Goal: Find specific page/section: Find specific page/section

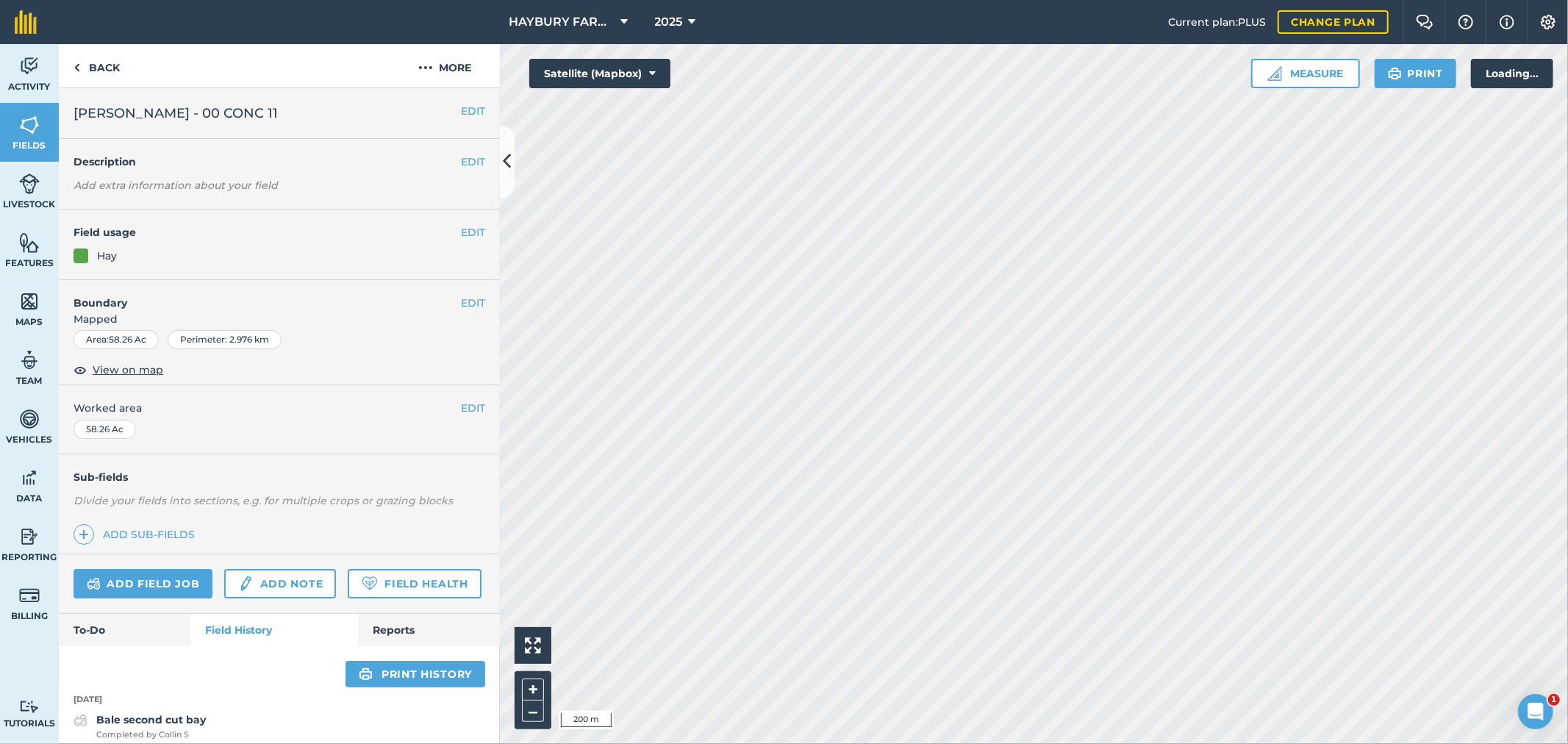
scroll to position [408, 0]
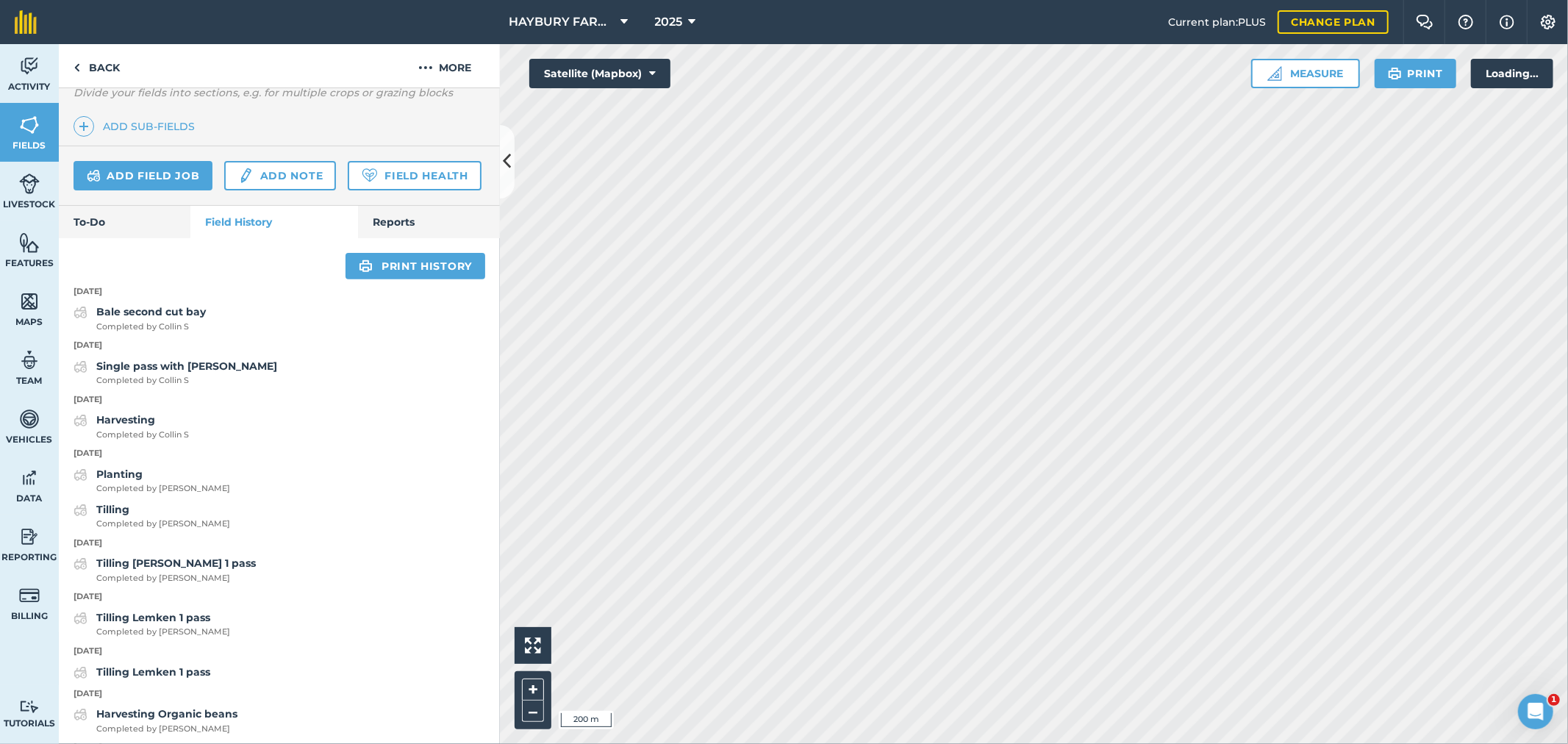
click at [265, 495] on div "Planting Completed by [PERSON_NAME]" at bounding box center [279, 480] width 441 height 29
click at [35, 122] on img at bounding box center [29, 125] width 21 height 22
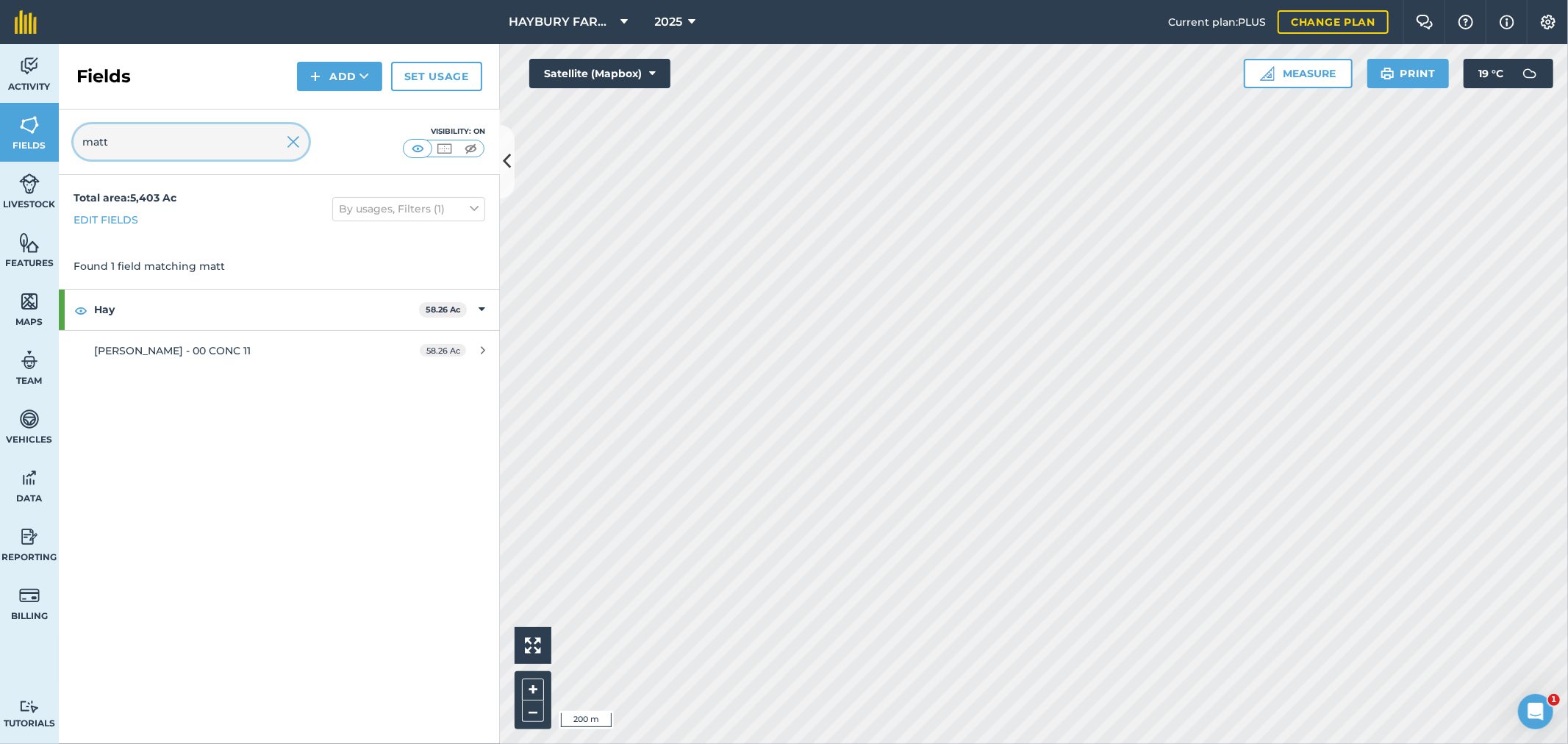
drag, startPoint x: 136, startPoint y: 144, endPoint x: 23, endPoint y: 133, distance: 113.5
click at [23, 133] on div "Activity Fields Livestock Features Maps Team Vehicles Data Reporting Billing Tu…" at bounding box center [784, 395] width 1568 height 700
type input "alluck"
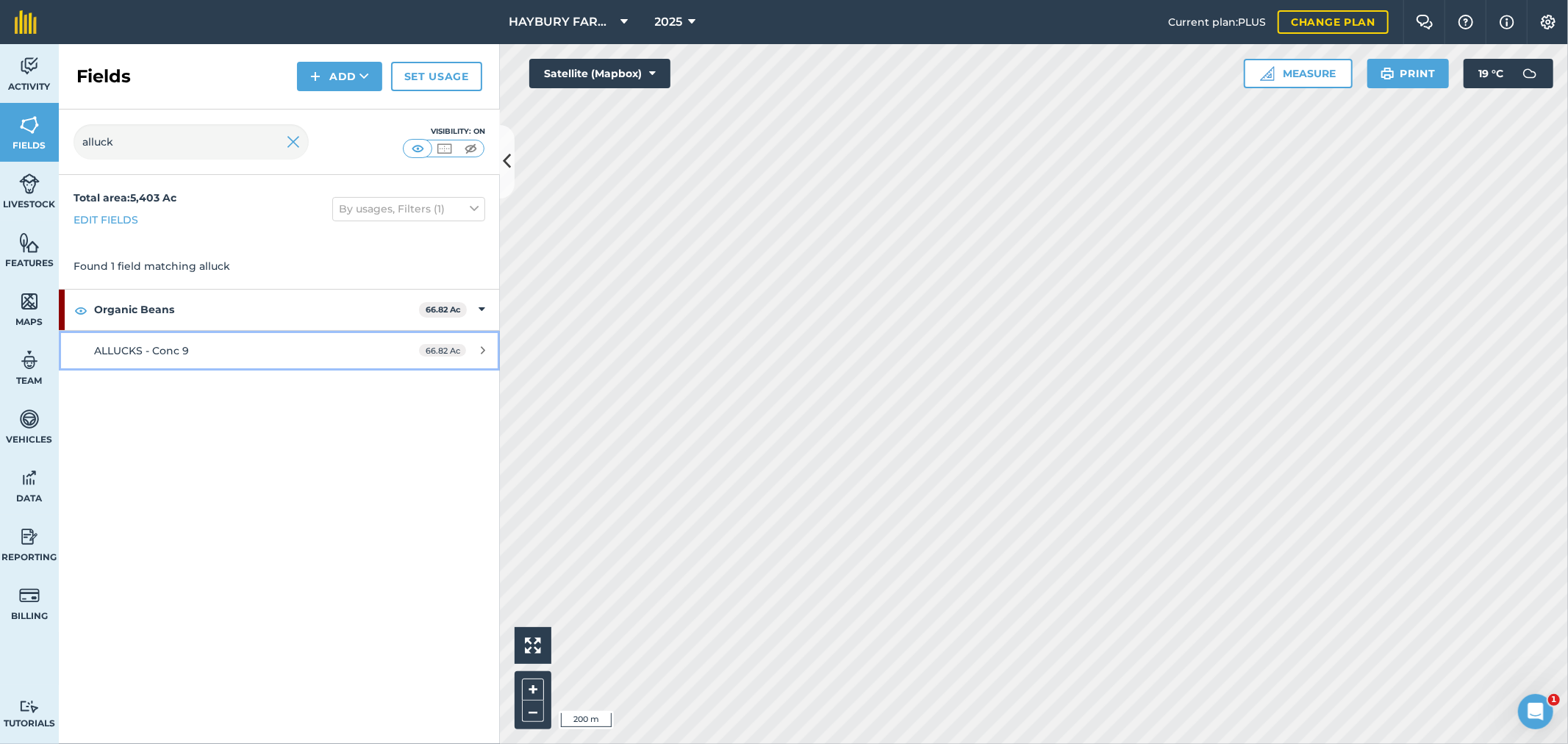
click at [180, 361] on link "ALLUCKS - Conc 9 66.82 Ac" at bounding box center [279, 351] width 441 height 40
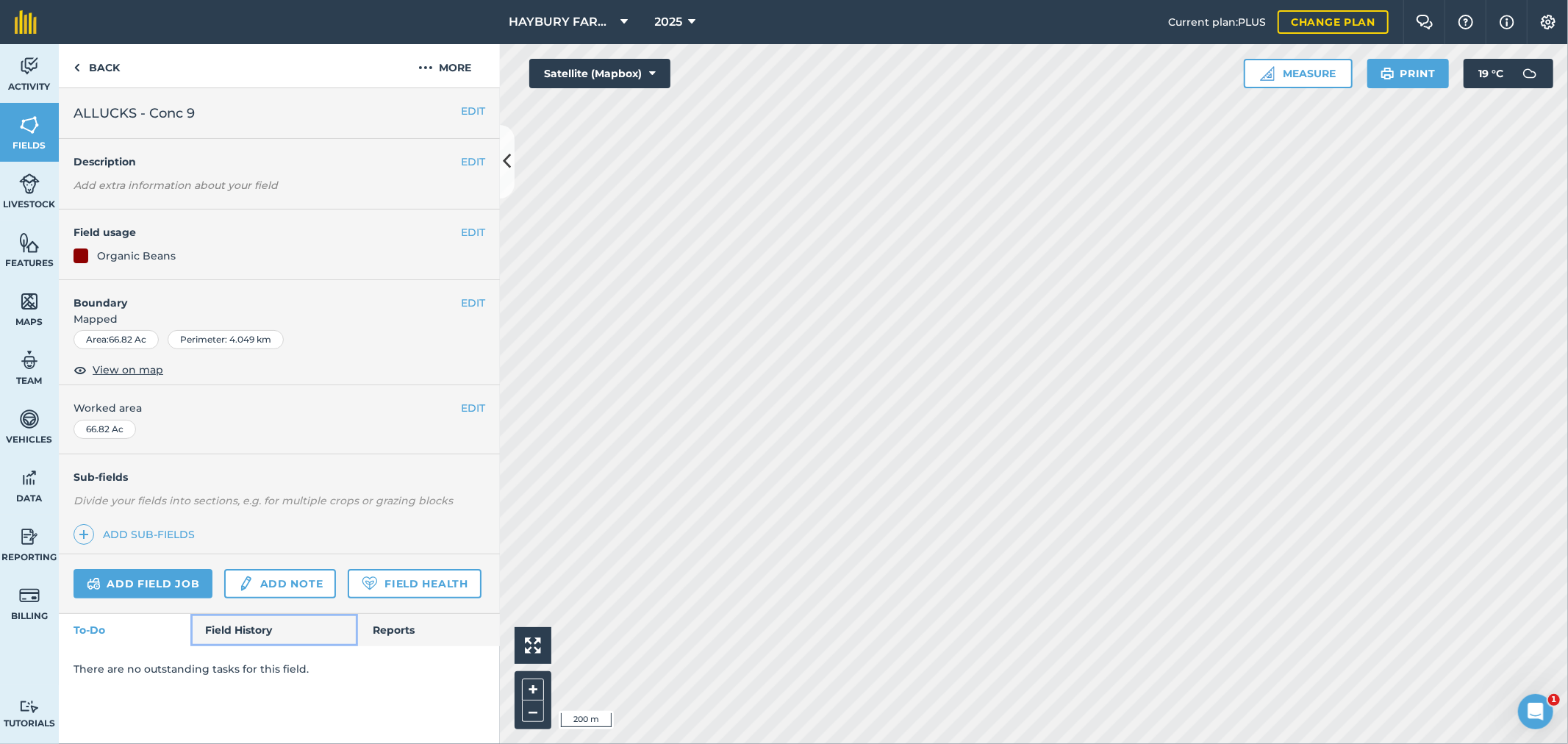
click at [222, 630] on link "Field History" at bounding box center [274, 630] width 167 height 33
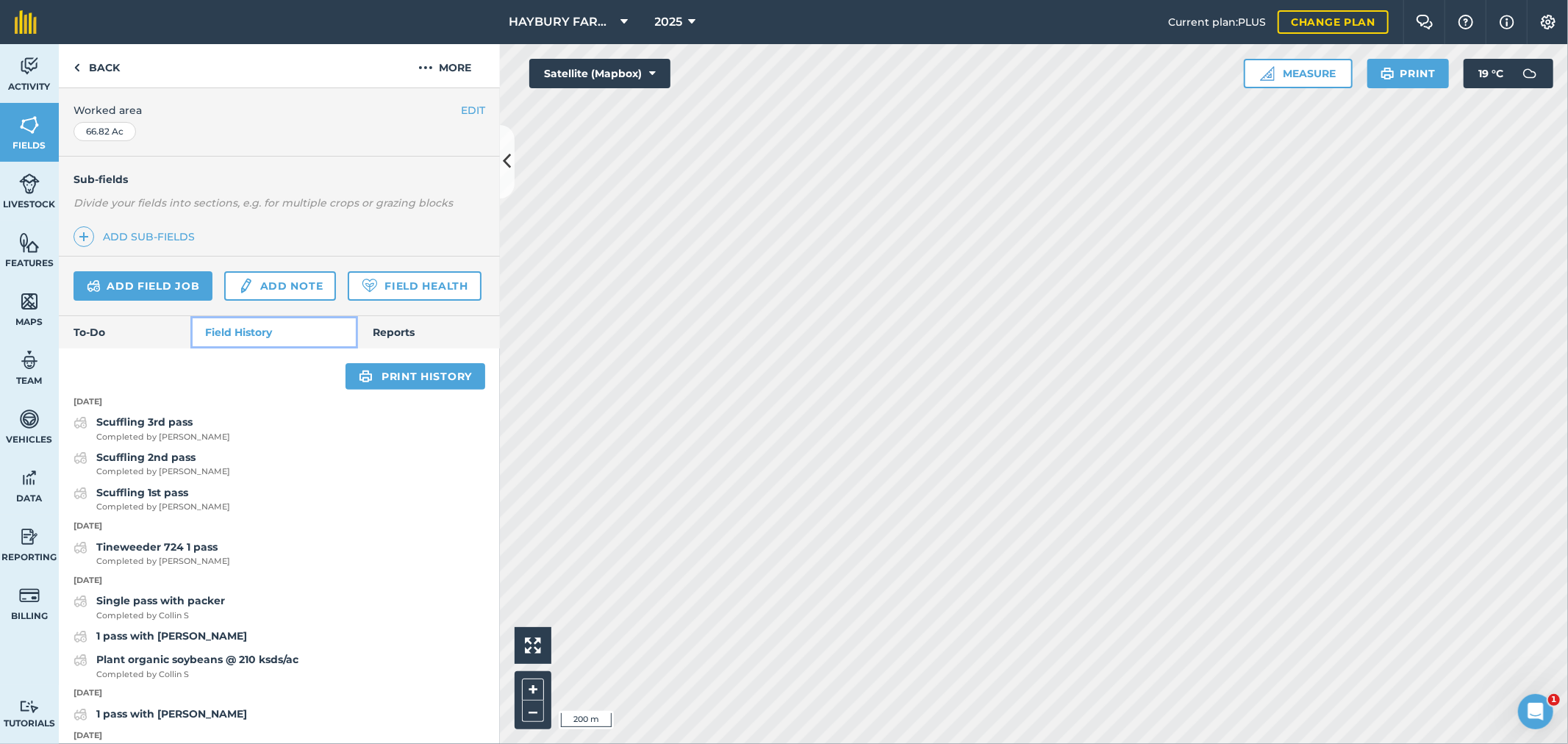
scroll to position [326, 0]
